Goal: Transaction & Acquisition: Purchase product/service

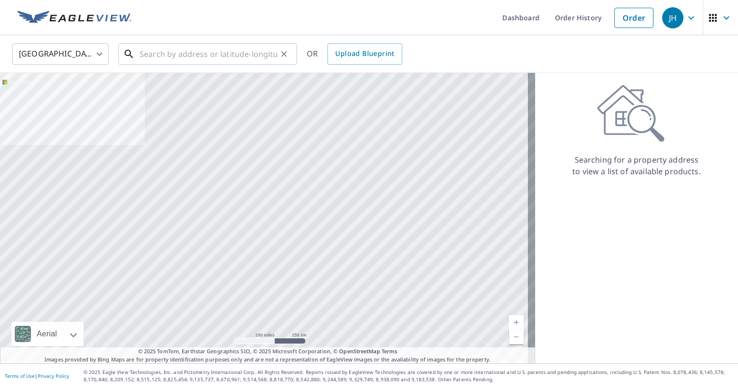
click at [241, 60] on input "text" at bounding box center [209, 54] width 138 height 27
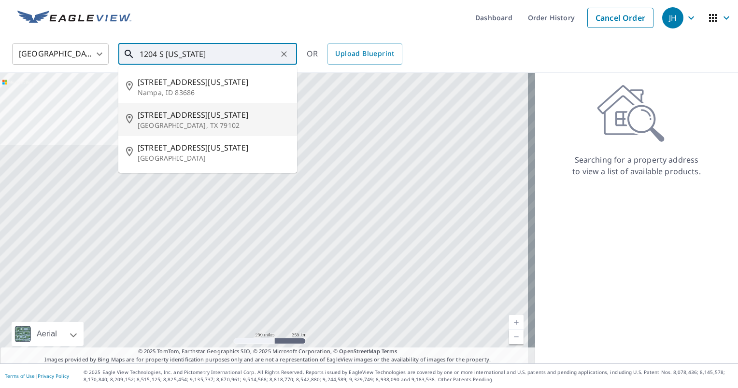
click at [227, 112] on span "[STREET_ADDRESS][US_STATE]" at bounding box center [214, 115] width 152 height 12
type input "[STREET_ADDRESS][US_STATE]"
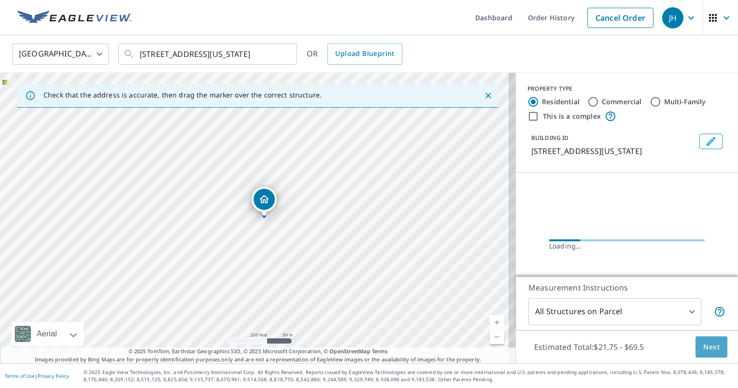
click at [712, 347] on button "Next" at bounding box center [711, 348] width 32 height 22
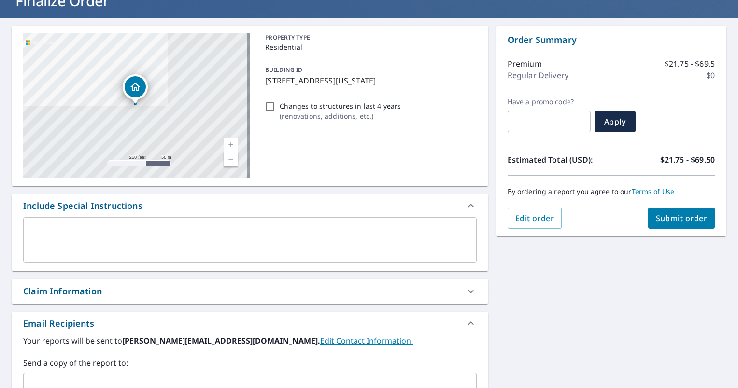
scroll to position [97, 0]
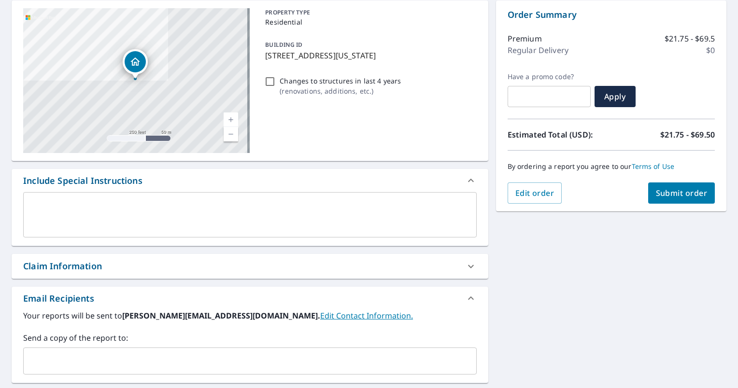
click at [281, 263] on div "Claim Information" at bounding box center [241, 266] width 436 height 13
checkbox input "true"
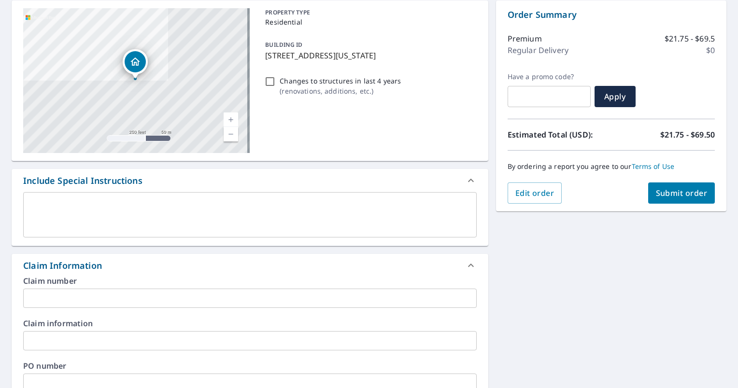
click at [183, 294] on input "text" at bounding box center [249, 298] width 453 height 19
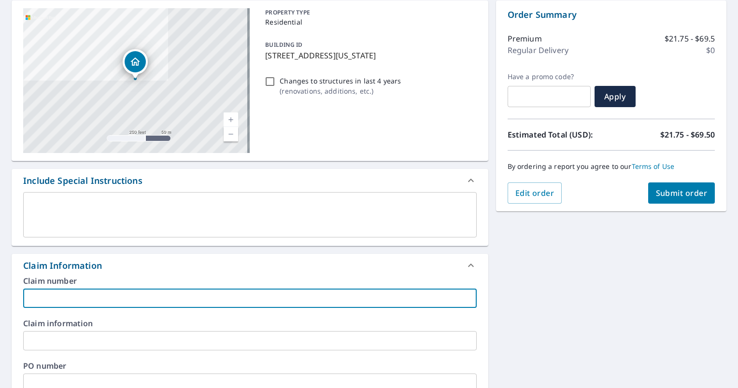
type input "D"
checkbox input "true"
type input "De"
checkbox input "true"
type input "Deb"
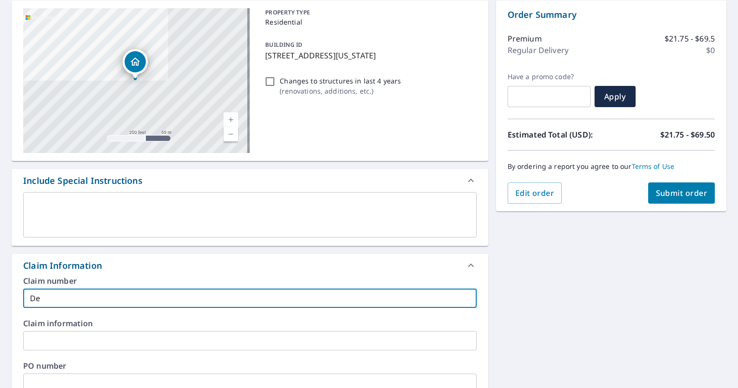
checkbox input "true"
type input "Debo"
checkbox input "true"
type input "[PERSON_NAME]"
checkbox input "true"
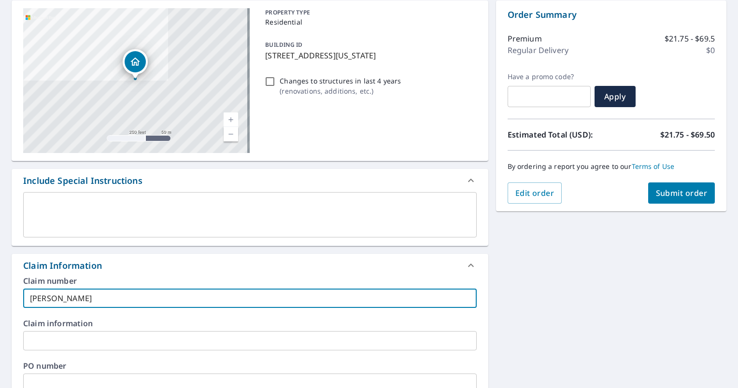
type input "[PERSON_NAME]"
checkbox input "true"
type input "[PERSON_NAME]"
checkbox input "true"
type input "[PERSON_NAME]"
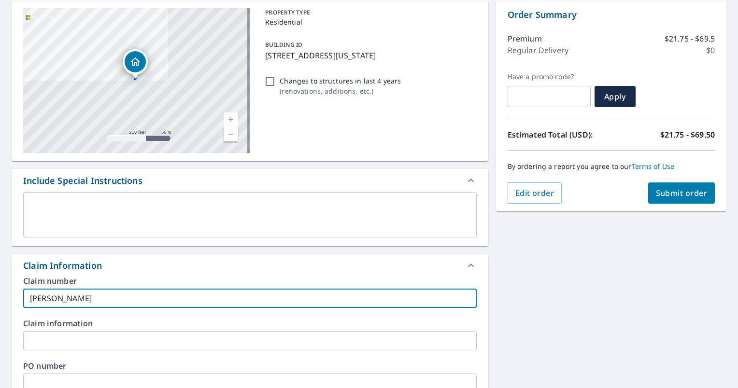
checkbox input "true"
type input "[PERSON_NAME]"
checkbox input "true"
type input "[PERSON_NAME] [PERSON_NAME]"
checkbox input "true"
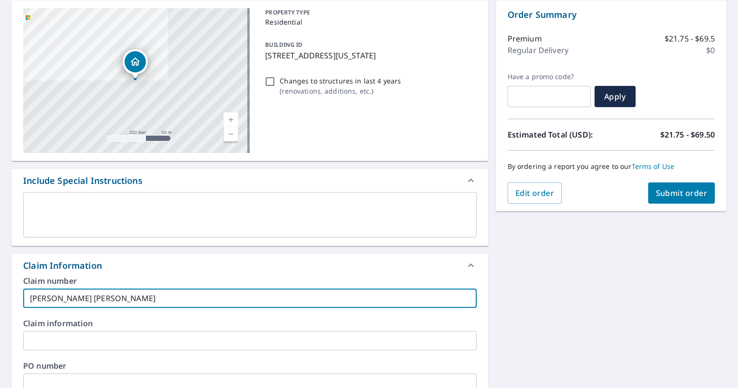
type input "[PERSON_NAME]"
checkbox input "true"
type input "[PERSON_NAME] [PERSON_NAME]"
checkbox input "true"
type input "[PERSON_NAME]"
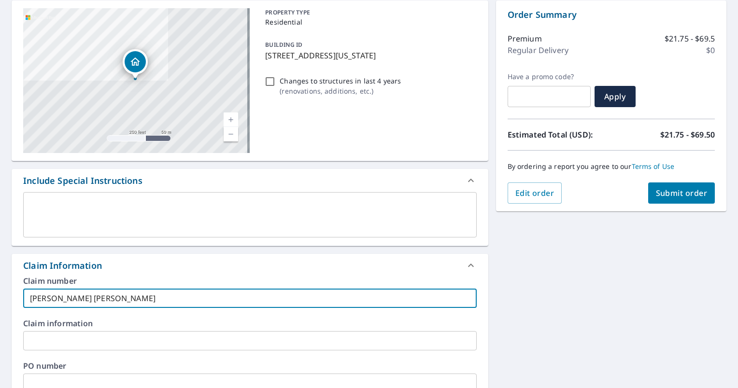
checkbox input "true"
type input "[PERSON_NAME]"
checkbox input "true"
type input "[PERSON_NAME]"
checkbox input "true"
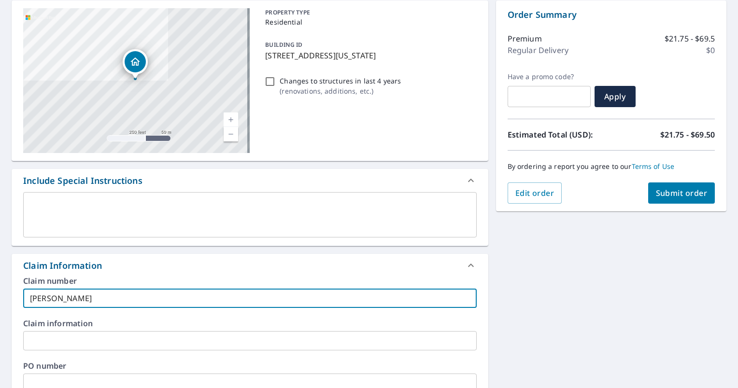
type input "[PERSON_NAME] [PERSON_NAME]"
checkbox input "true"
type input "[PERSON_NAME]"
checkbox input "true"
type input "[PERSON_NAME]"
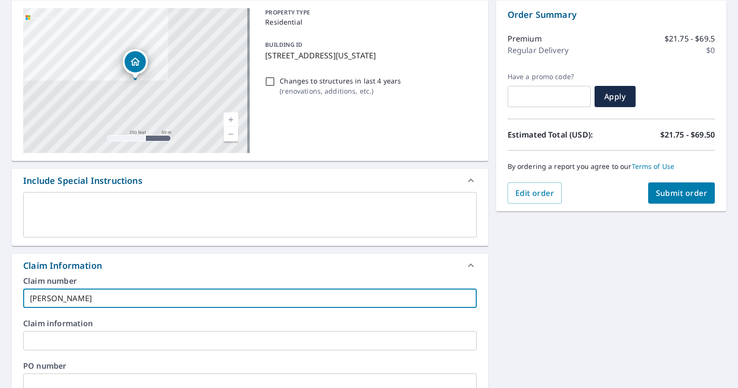
checkbox input "true"
type input "[PERSON_NAME]"
checkbox input "true"
type input "[PERSON_NAME]"
checkbox input "true"
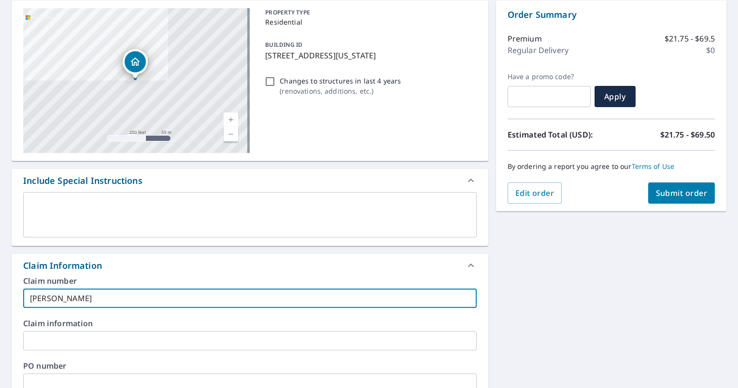
type input "[PERSON_NAME]"
checkbox input "true"
type input "[PERSON_NAME]"
checkbox input "true"
type input "[PERSON_NAME]"
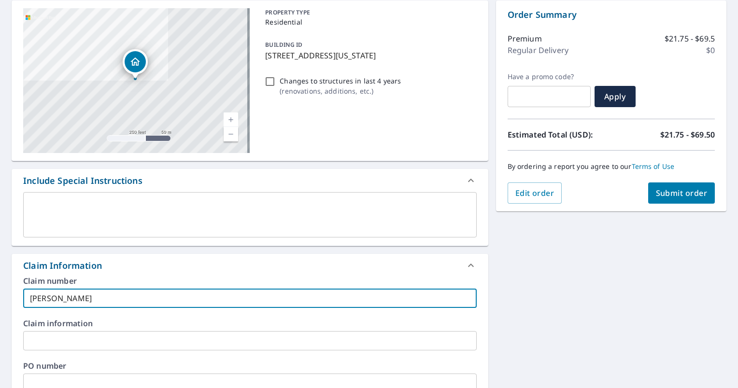
checkbox input "true"
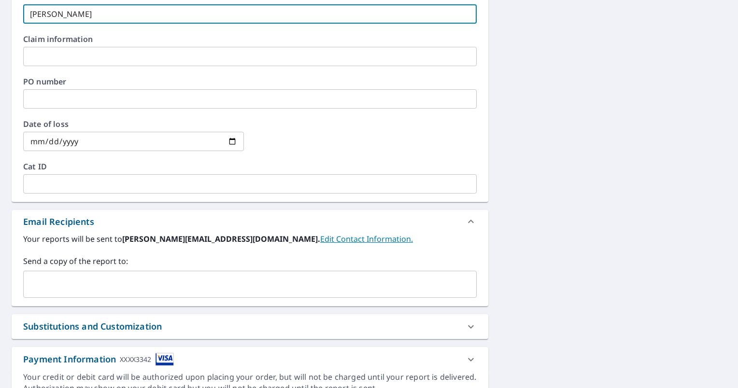
scroll to position [386, 0]
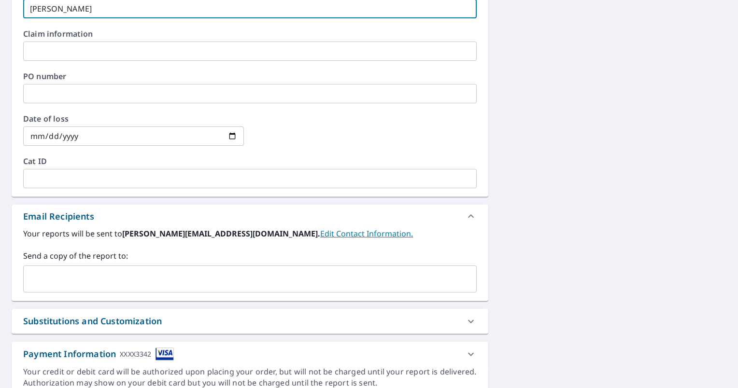
type input "[PERSON_NAME]"
click at [174, 281] on input "text" at bounding box center [243, 279] width 430 height 18
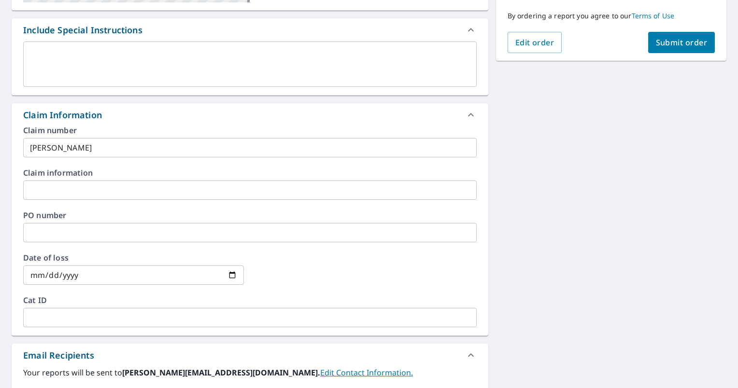
scroll to position [145, 0]
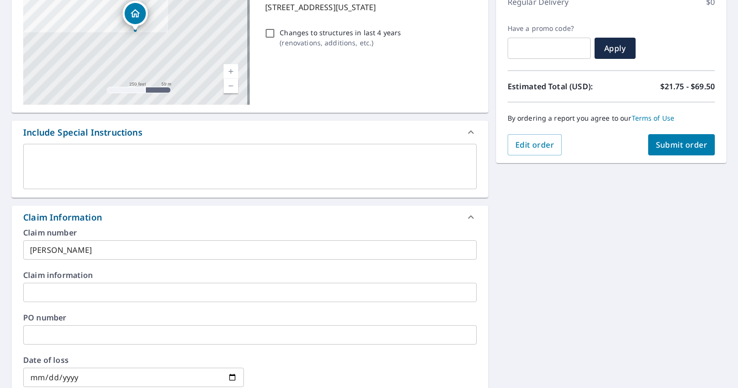
type input "[PERSON_NAME][EMAIL_ADDRESS][PERSON_NAME][DOMAIN_NAME]"
click at [674, 144] on span "Submit order" at bounding box center [682, 145] width 52 height 11
checkbox input "true"
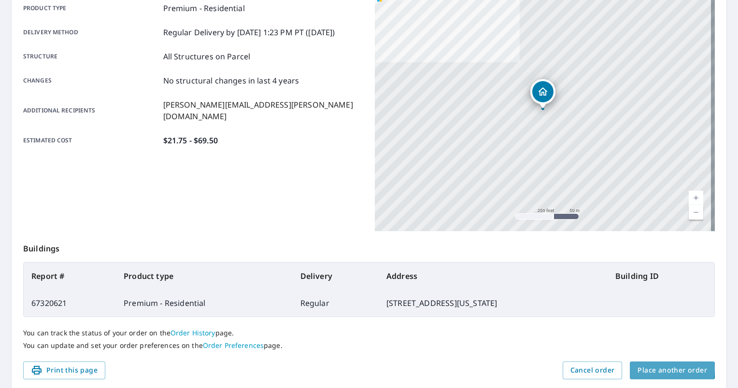
click at [655, 368] on span "Place another order" at bounding box center [672, 371] width 70 height 12
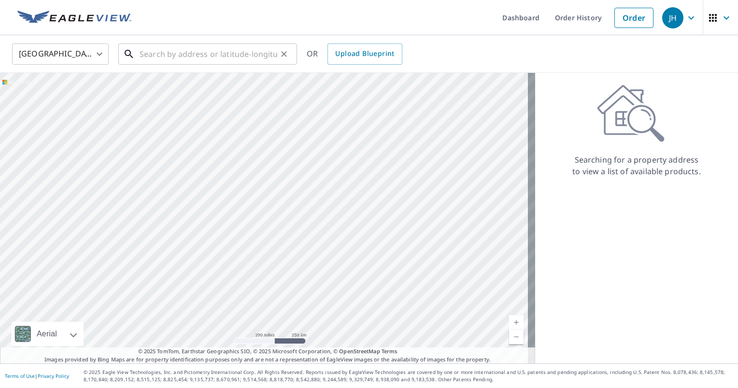
click at [250, 58] on input "text" at bounding box center [209, 54] width 138 height 27
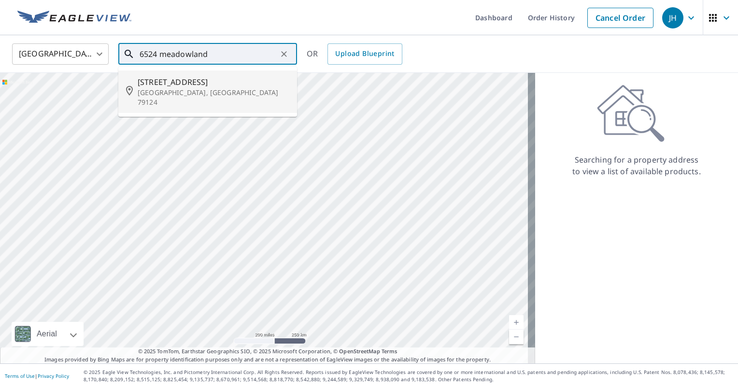
click at [244, 91] on p "[GEOGRAPHIC_DATA], [GEOGRAPHIC_DATA] 79124" at bounding box center [214, 97] width 152 height 19
type input "[STREET_ADDRESS][PERSON_NAME]"
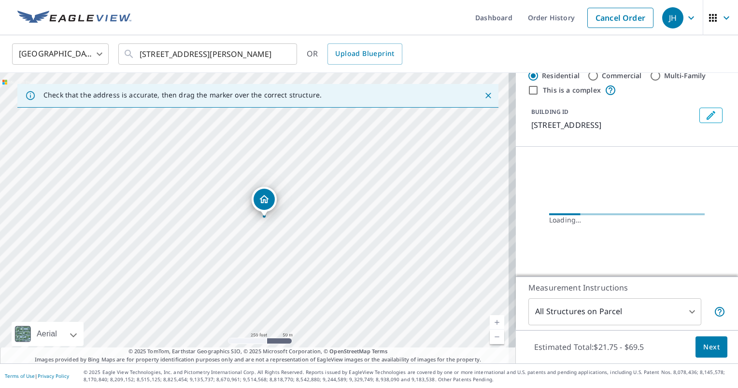
scroll to position [41, 0]
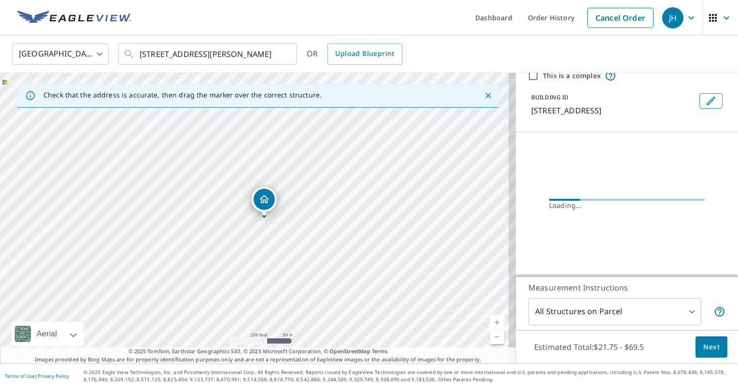
click at [708, 344] on span "Next" at bounding box center [711, 347] width 16 height 12
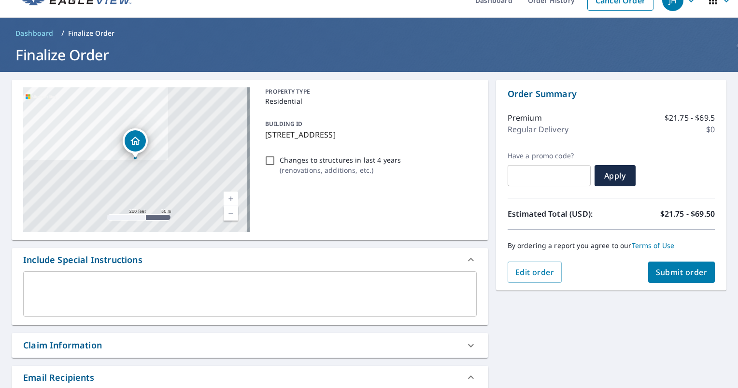
scroll to position [48, 0]
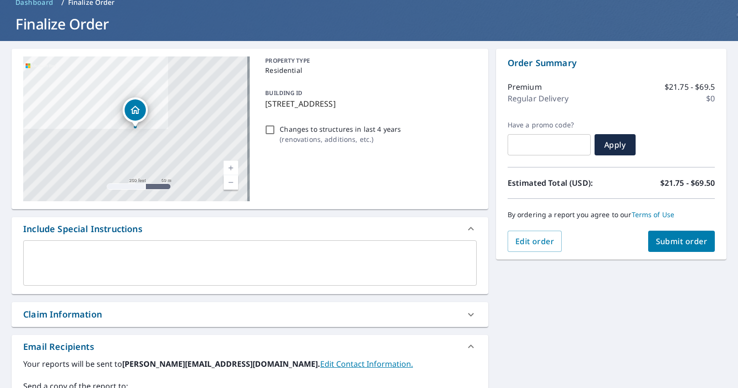
click at [163, 316] on div "Claim Information" at bounding box center [241, 314] width 436 height 13
checkbox input "true"
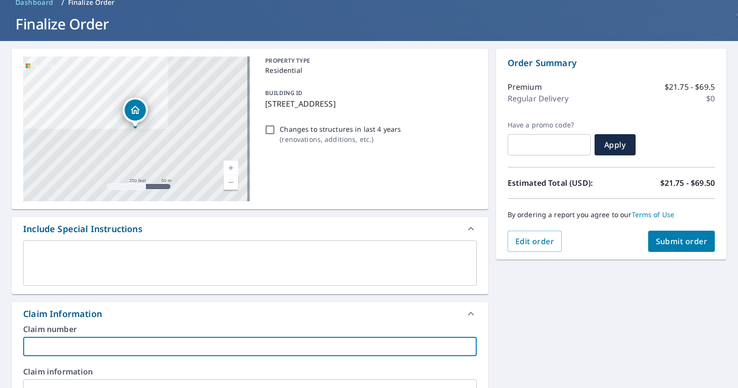
click at [136, 347] on input "text" at bounding box center [249, 346] width 453 height 19
type input "F"
checkbox input "true"
type input "Fr"
checkbox input "true"
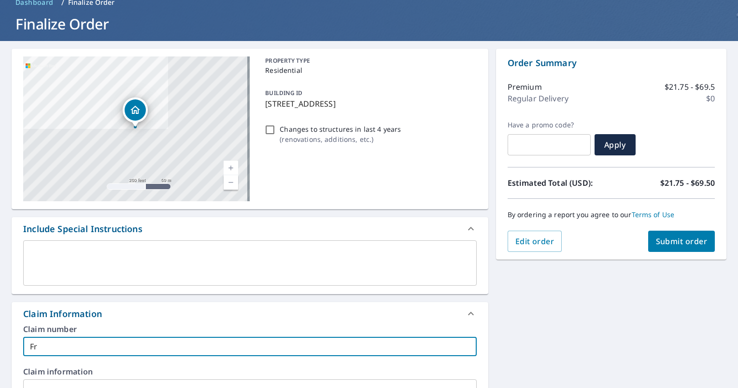
type input "Fra"
checkbox input "true"
type input "[PERSON_NAME]"
checkbox input "true"
type input "[PERSON_NAME]"
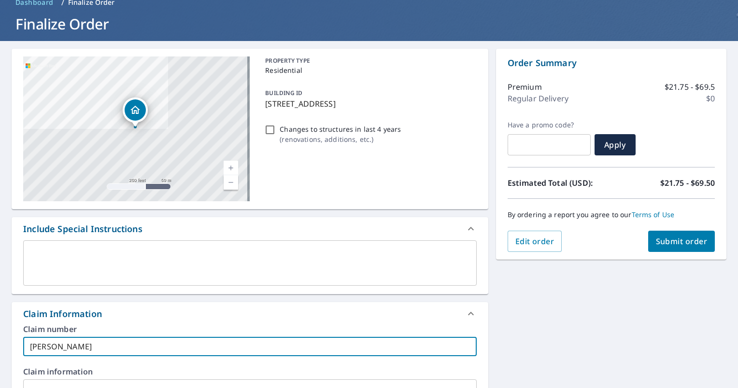
checkbox input "true"
type input "[PERSON_NAME]"
checkbox input "true"
type input "[PERSON_NAME]"
checkbox input "true"
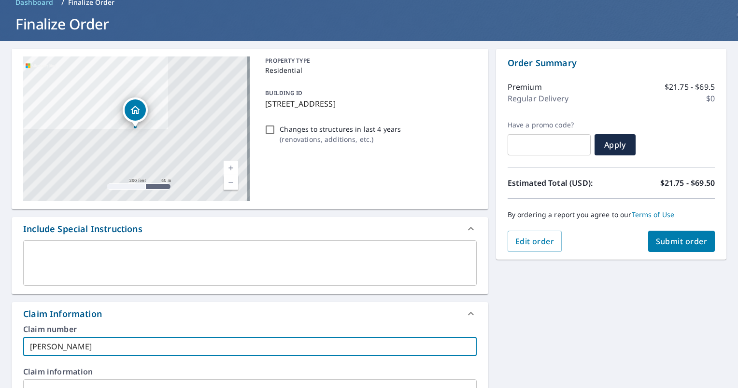
type input "[PERSON_NAME]"
checkbox input "true"
type input "[PERSON_NAME]"
checkbox input "true"
type input "[PERSON_NAME]"
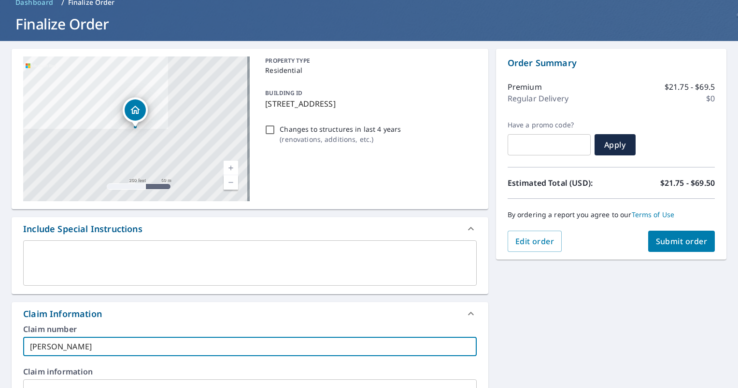
checkbox input "true"
type input "[PERSON_NAME]"
checkbox input "true"
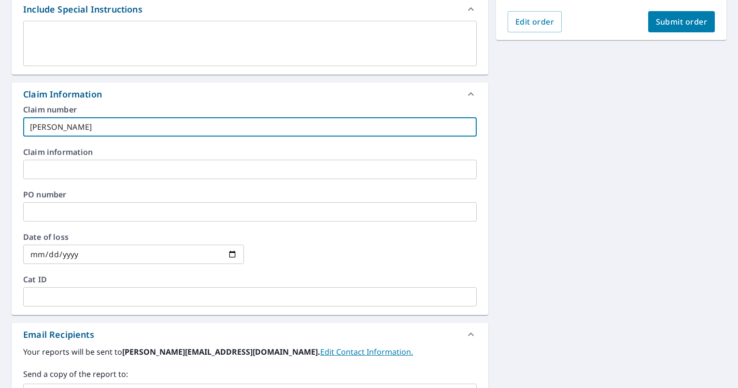
scroll to position [290, 0]
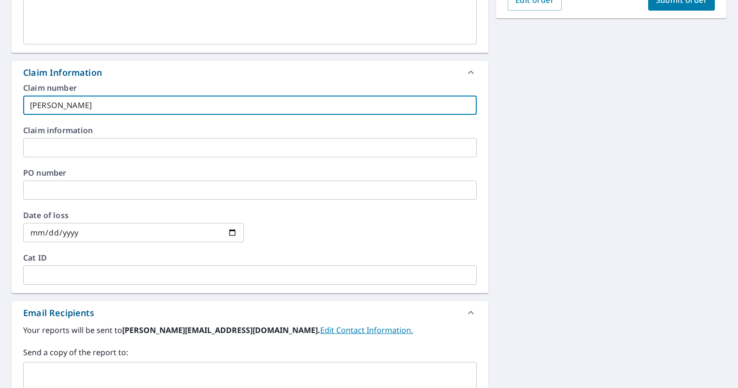
type input "[PERSON_NAME]"
click at [145, 371] on input "text" at bounding box center [243, 375] width 430 height 18
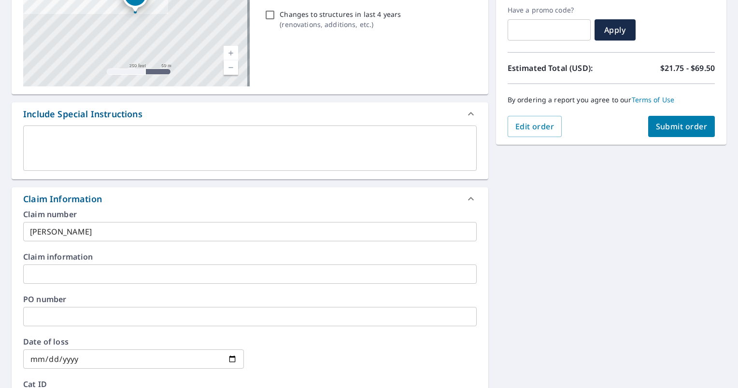
scroll to position [282, 0]
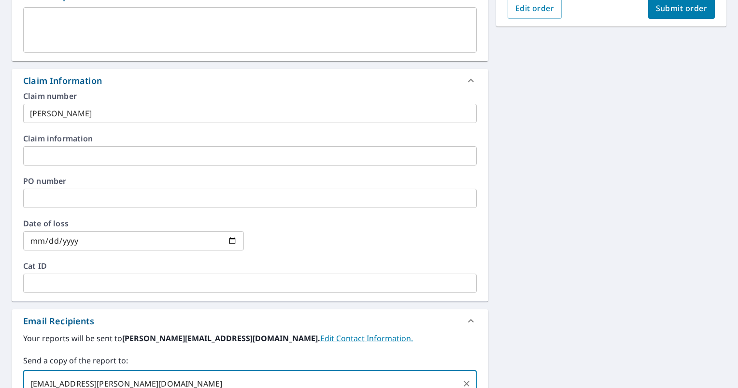
type input "[EMAIL_ADDRESS][PERSON_NAME][DOMAIN_NAME]"
click at [680, 5] on span "Submit order" at bounding box center [682, 8] width 52 height 11
checkbox input "true"
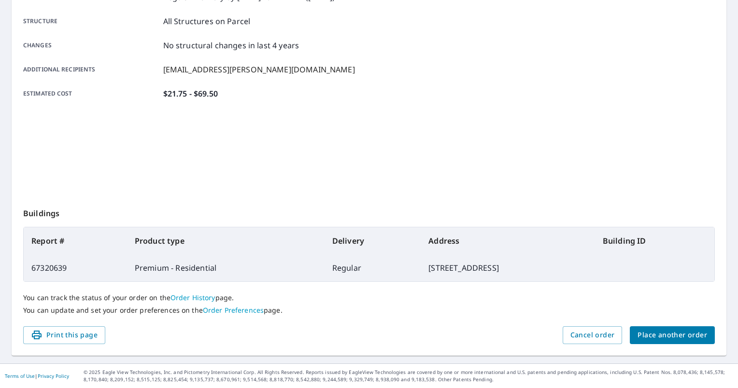
scroll to position [180, 0]
